Goal: Task Accomplishment & Management: Manage account settings

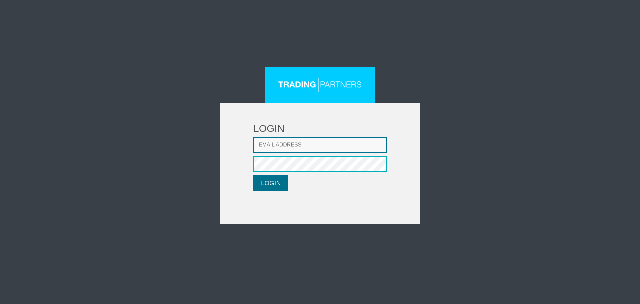
type input "[EMAIL_ADDRESS][DOMAIN_NAME]"
click at [267, 181] on button "LOGIN" at bounding box center [270, 183] width 35 height 16
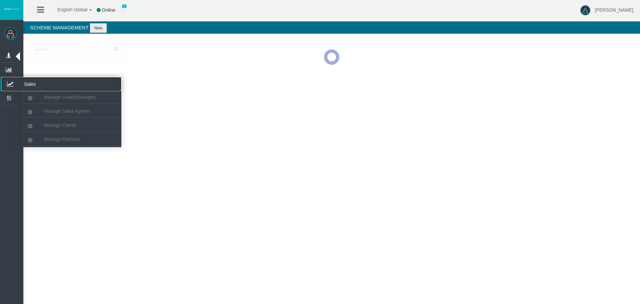
click at [13, 85] on icon at bounding box center [10, 84] width 18 height 14
click at [63, 143] on link "Manage Partners" at bounding box center [71, 139] width 100 height 12
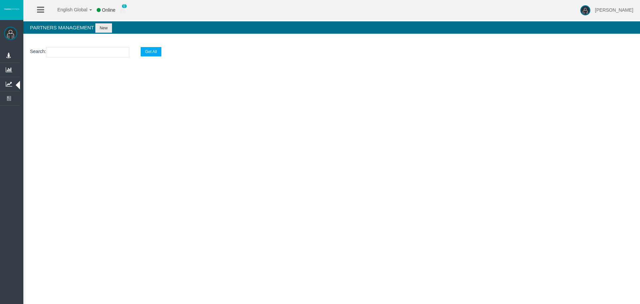
click at [73, 49] on input "text" at bounding box center [87, 52] width 83 height 10
paste input "IBekpzm"
type input "IBekpzm"
select select "25"
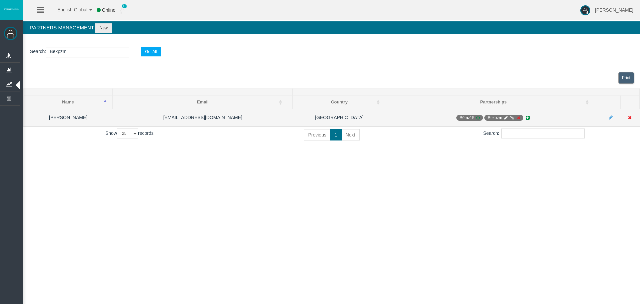
type input "IBekpzm"
click at [516, 117] on icon at bounding box center [517, 118] width 5 height 4
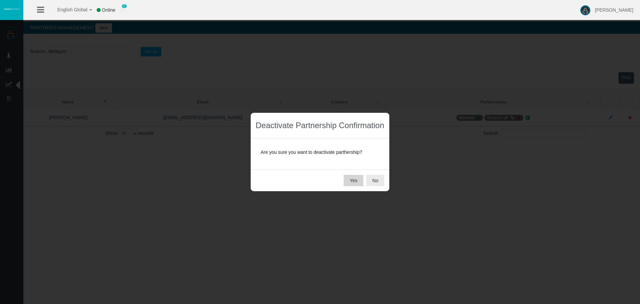
click at [357, 182] on button "Yes" at bounding box center [354, 180] width 20 height 11
